Goal: Navigation & Orientation: Find specific page/section

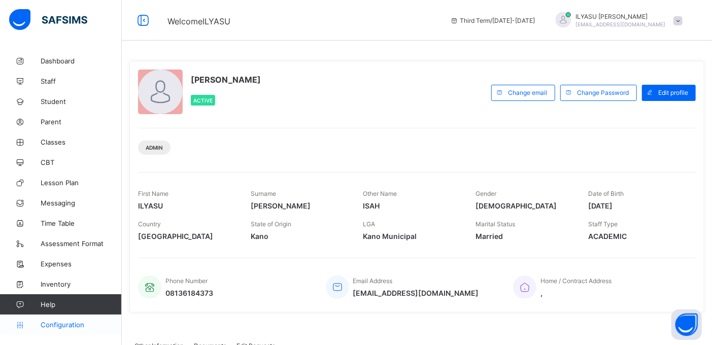
click at [77, 327] on span "Configuration" at bounding box center [81, 325] width 81 height 8
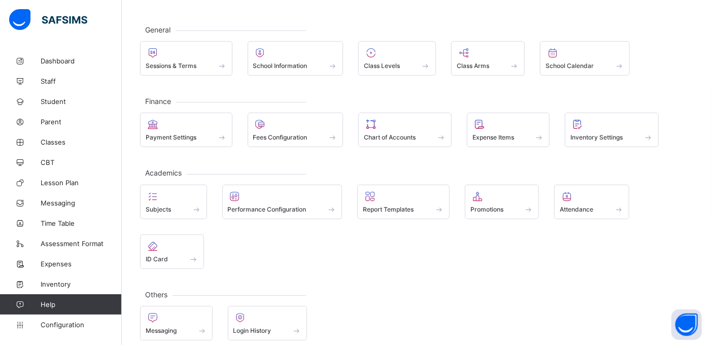
scroll to position [51, 0]
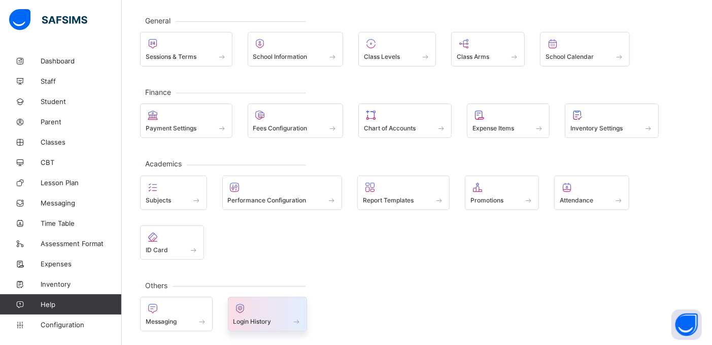
click at [266, 318] on span "Login History" at bounding box center [253, 322] width 38 height 8
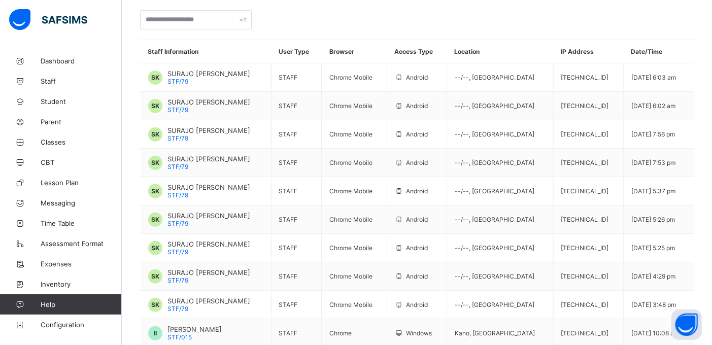
scroll to position [87, 0]
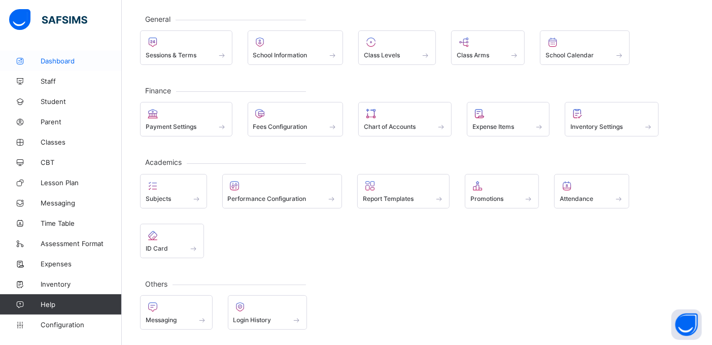
scroll to position [51, 0]
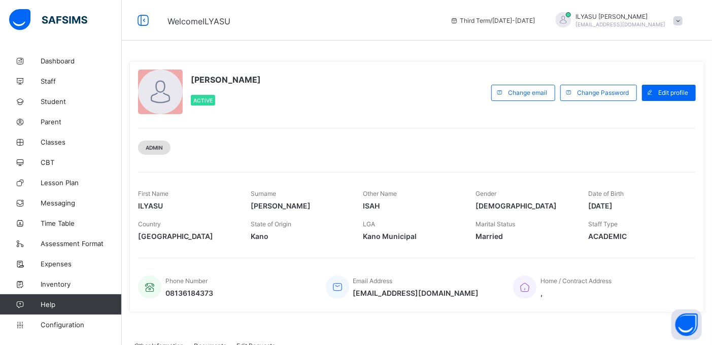
click at [164, 150] on div "Admin" at bounding box center [154, 148] width 33 height 14
click at [155, 153] on div "Admin" at bounding box center [154, 148] width 33 height 14
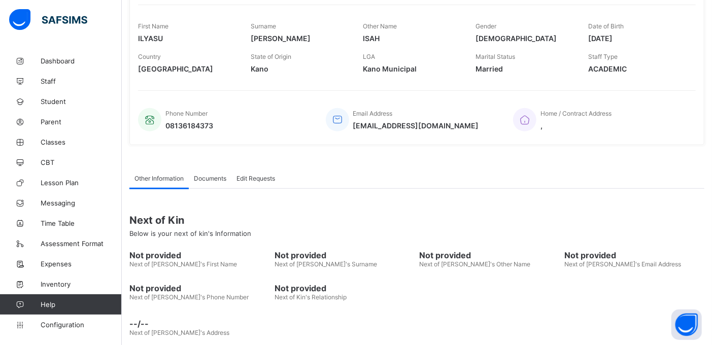
scroll to position [178, 0]
